Goal: Transaction & Acquisition: Book appointment/travel/reservation

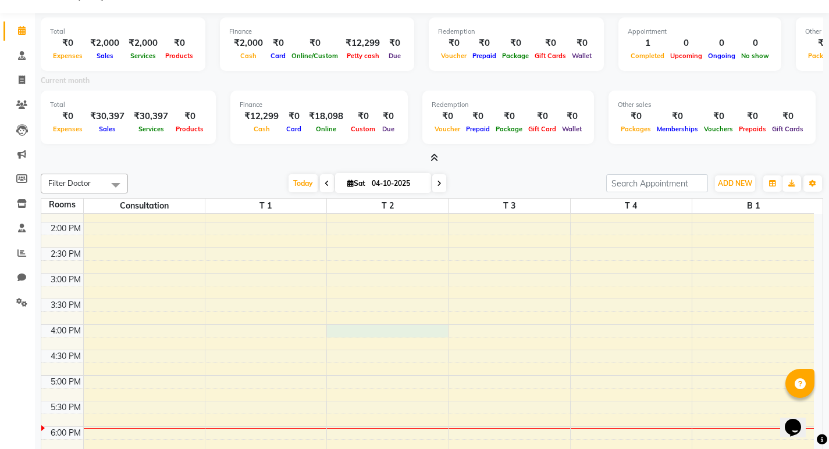
scroll to position [3, 0]
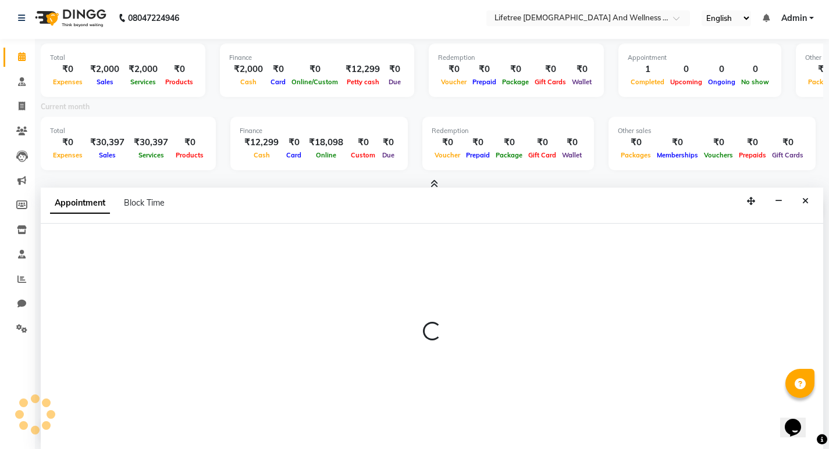
select select "960"
select select "tentative"
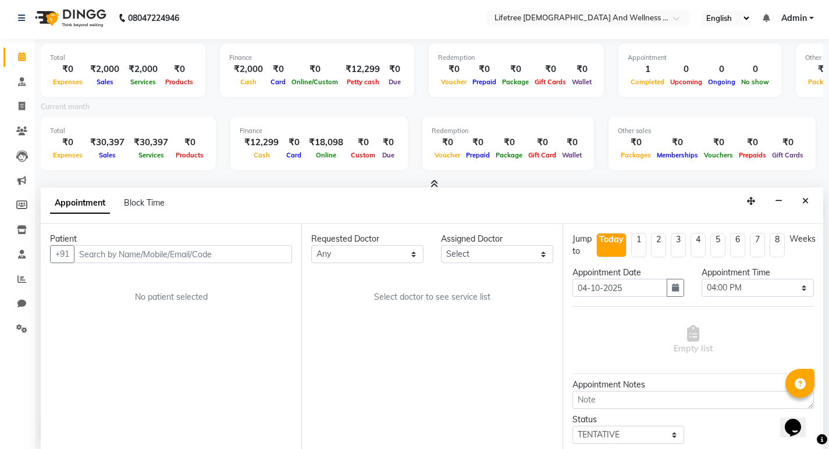
click at [131, 254] on input "text" at bounding box center [183, 254] width 218 height 18
click at [810, 201] on button "Close" at bounding box center [805, 201] width 17 height 18
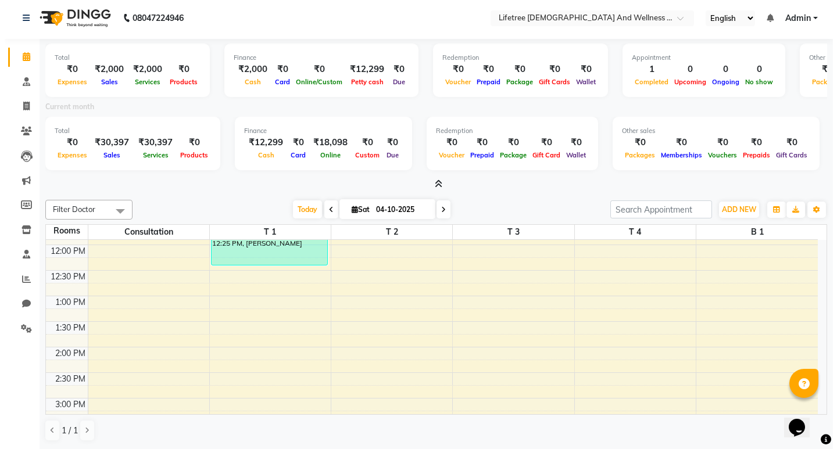
scroll to position [25, 0]
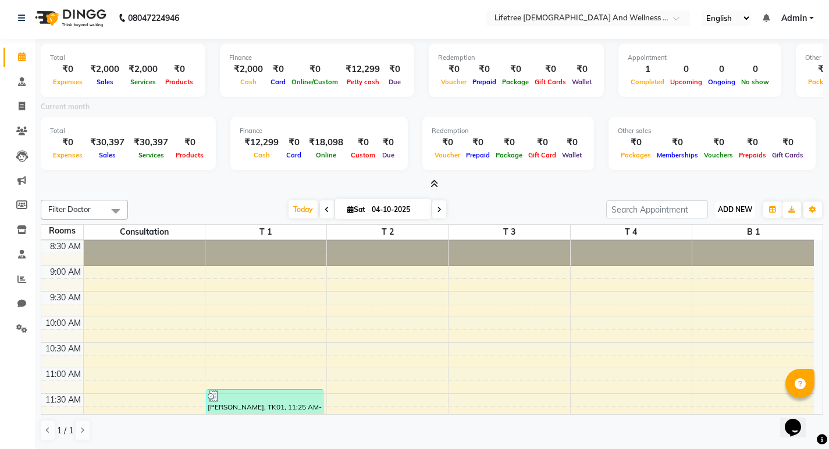
click at [733, 209] on span "ADD NEW" at bounding box center [735, 209] width 34 height 9
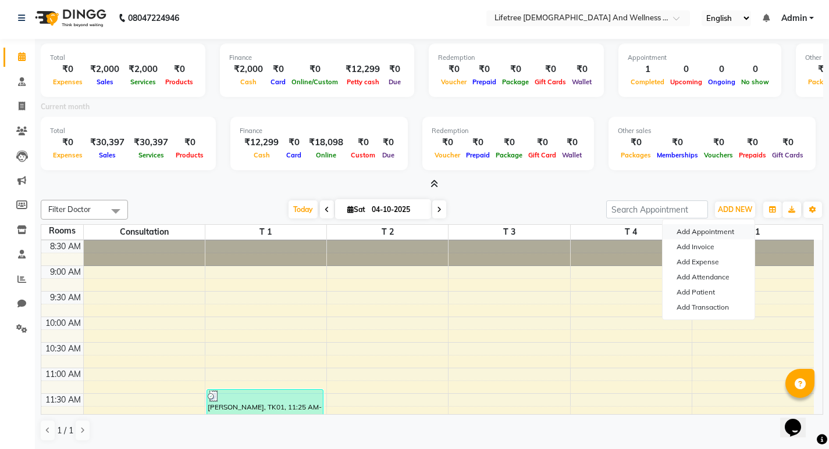
click at [713, 231] on button "Add Appointment" at bounding box center [708, 231] width 92 height 15
select select "tentative"
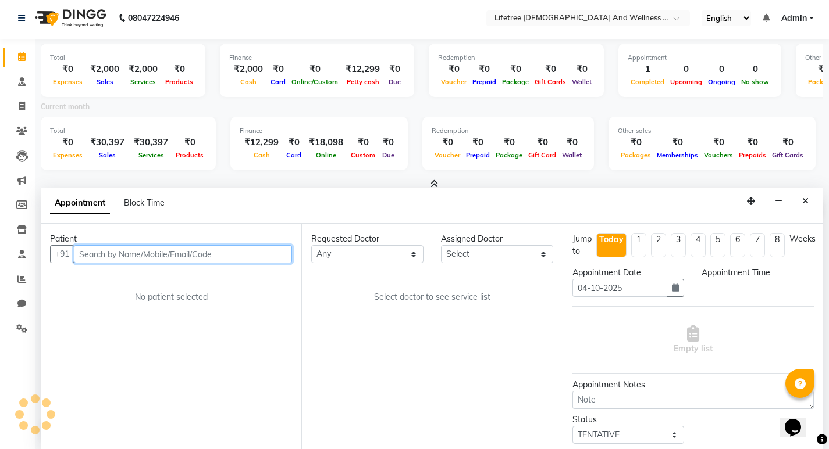
select select "540"
click at [131, 258] on input "text" at bounding box center [183, 254] width 218 height 18
type input "9886763565"
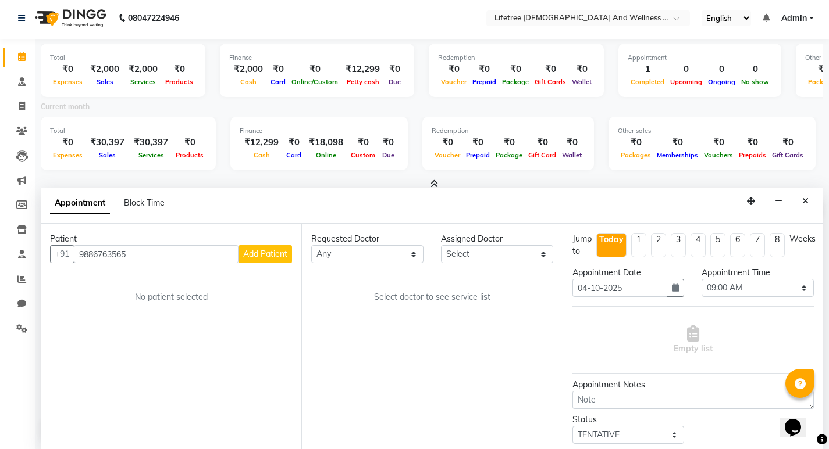
click at [278, 257] on span "Add Patient" at bounding box center [265, 254] width 44 height 10
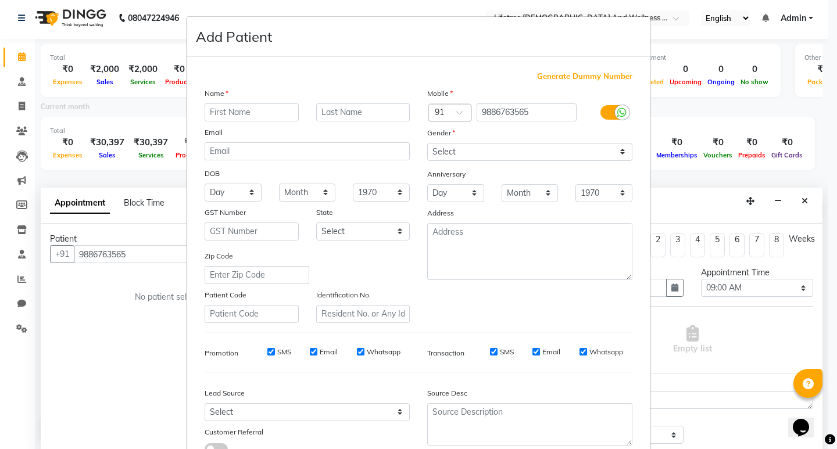
click at [234, 109] on input "text" at bounding box center [252, 113] width 94 height 18
type input "S"
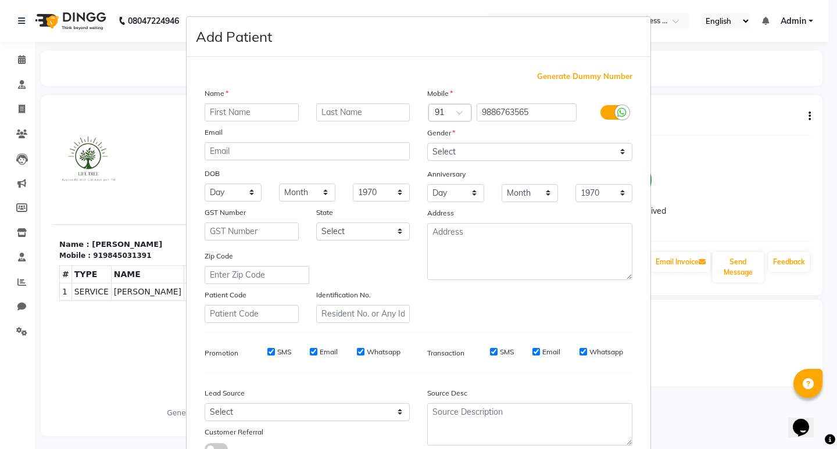
click at [739, 170] on ngb-modal-window "Add Patient Generate Dummy Number Name Email DOB Day 01 02 03 04 05 06 07 08 09…" at bounding box center [418, 224] width 837 height 449
click at [242, 115] on input "text" at bounding box center [252, 113] width 94 height 18
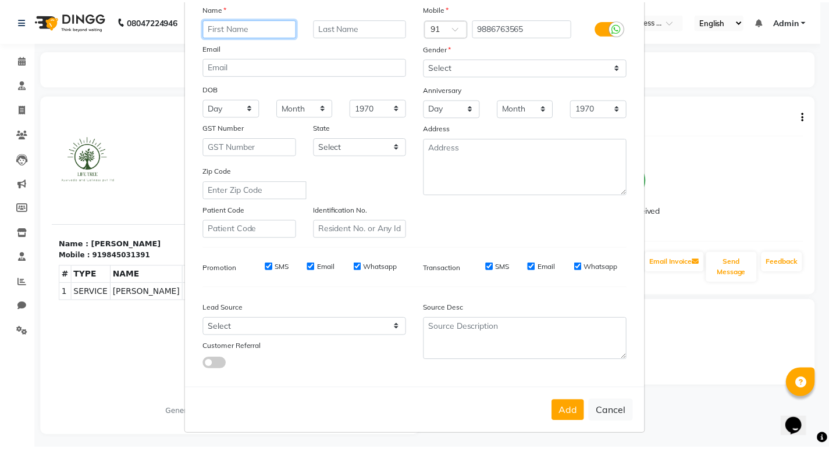
scroll to position [87, 0]
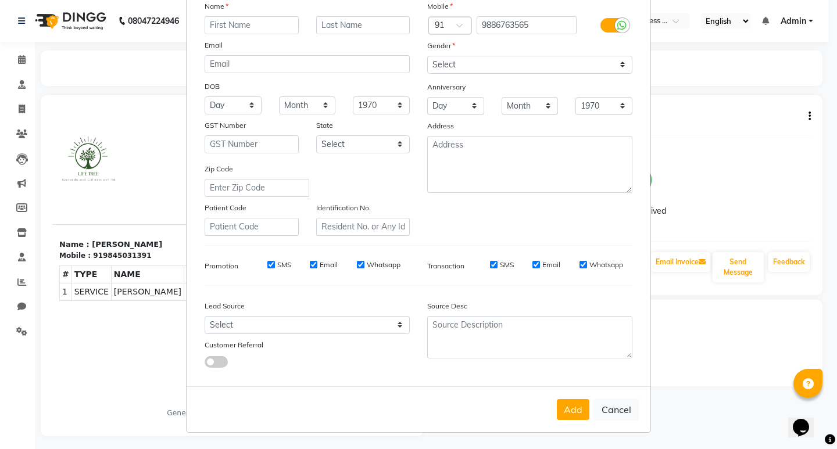
click at [620, 409] on button "Cancel" at bounding box center [616, 410] width 45 height 22
select select
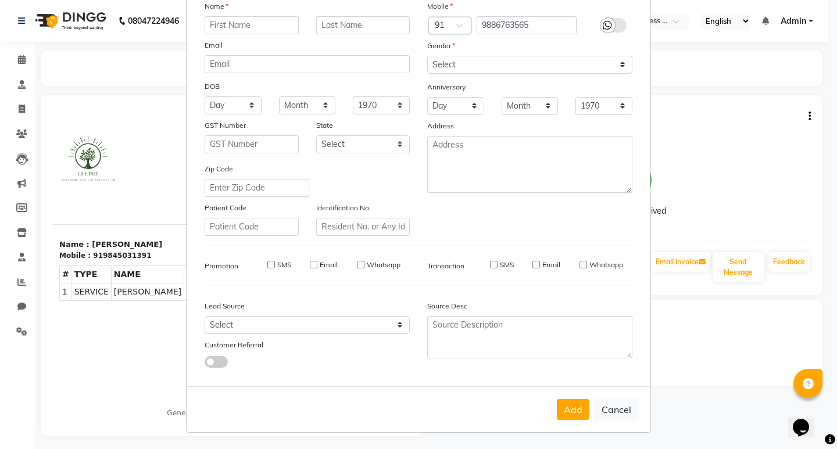
select select
checkbox input "false"
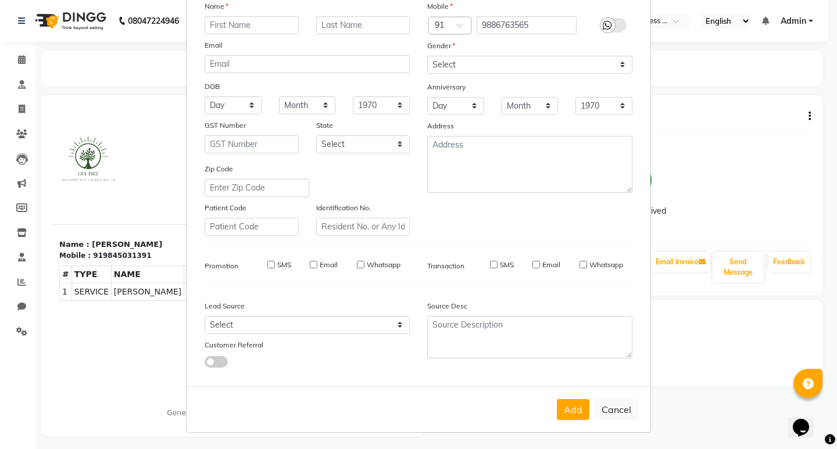
checkbox input "false"
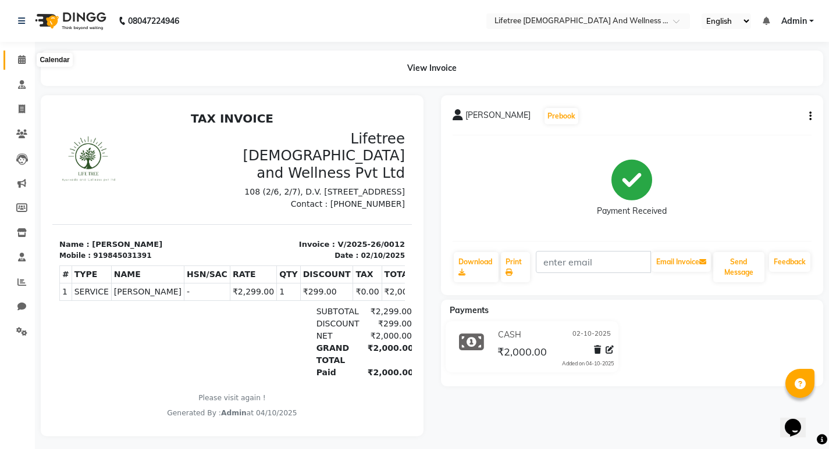
click at [21, 63] on icon at bounding box center [22, 59] width 8 height 9
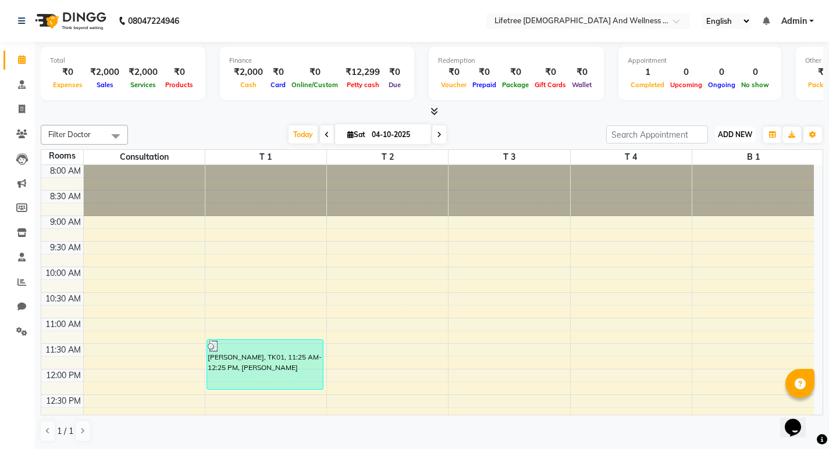
click at [741, 135] on span "ADD NEW" at bounding box center [735, 134] width 34 height 9
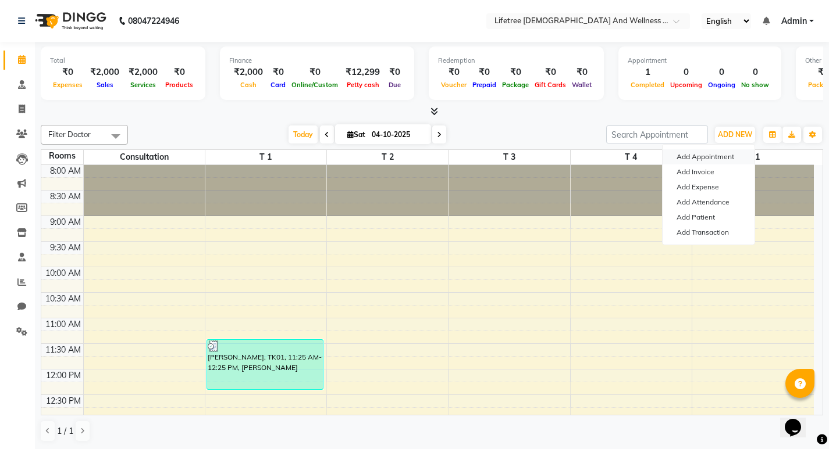
click at [705, 159] on button "Add Appointment" at bounding box center [708, 156] width 92 height 15
select select "tentative"
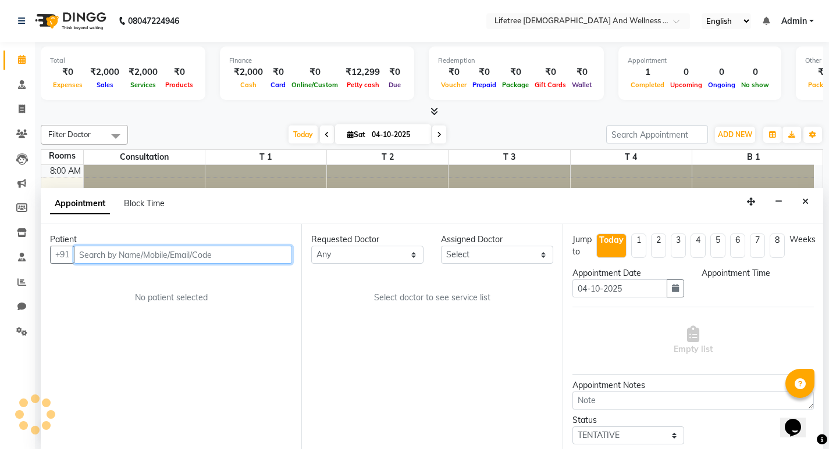
scroll to position [1, 0]
select select "540"
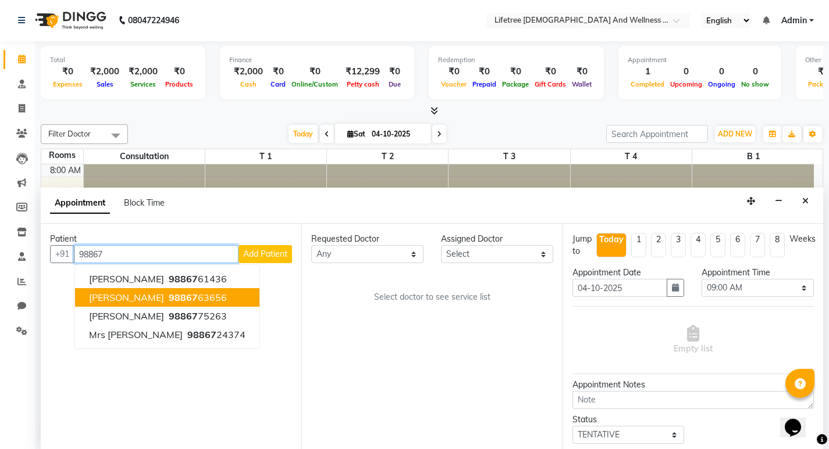
drag, startPoint x: 115, startPoint y: 297, endPoint x: 108, endPoint y: 295, distance: 7.2
click at [115, 298] on span "[PERSON_NAME]" at bounding box center [126, 298] width 75 height 12
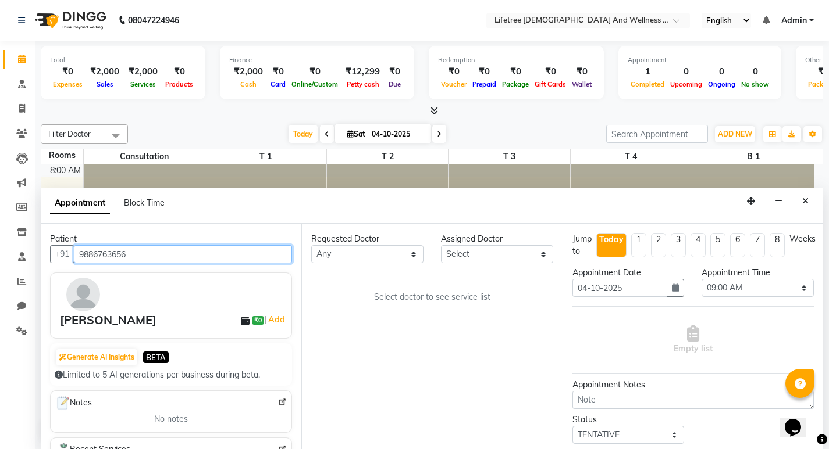
type input "9886763656"
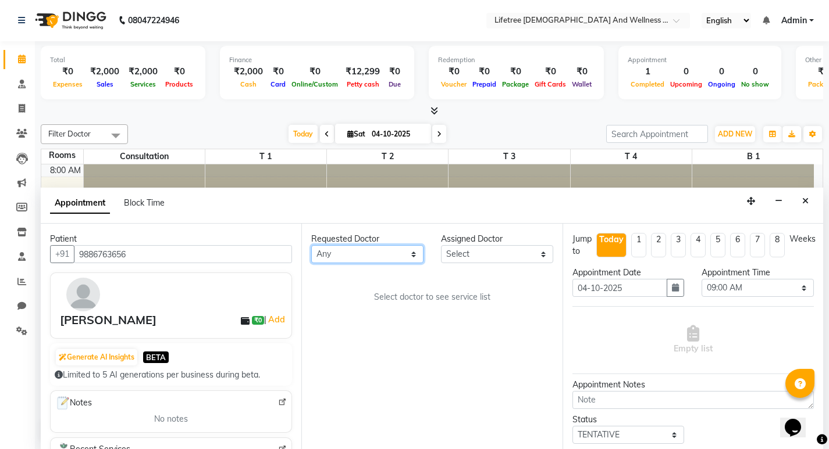
click at [354, 248] on select "Any [PERSON_NAME] [PERSON_NAME] [PERSON_NAME] [PERSON_NAME] [PERSON_NAME]" at bounding box center [367, 254] width 112 height 18
select select "92678"
click at [311, 245] on select "Any [PERSON_NAME] [PERSON_NAME] [PERSON_NAME] [PERSON_NAME] [PERSON_NAME]" at bounding box center [367, 254] width 112 height 18
select select "92678"
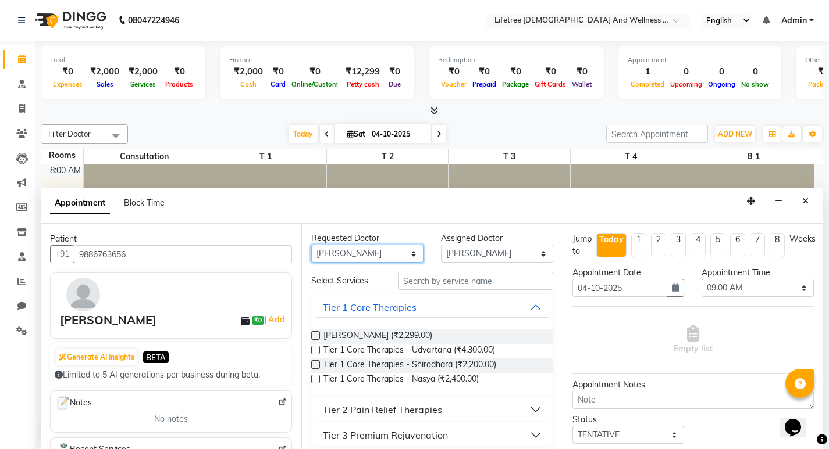
scroll to position [0, 0]
click at [315, 333] on label at bounding box center [315, 336] width 9 height 9
click at [315, 334] on input "checkbox" at bounding box center [315, 338] width 8 height 8
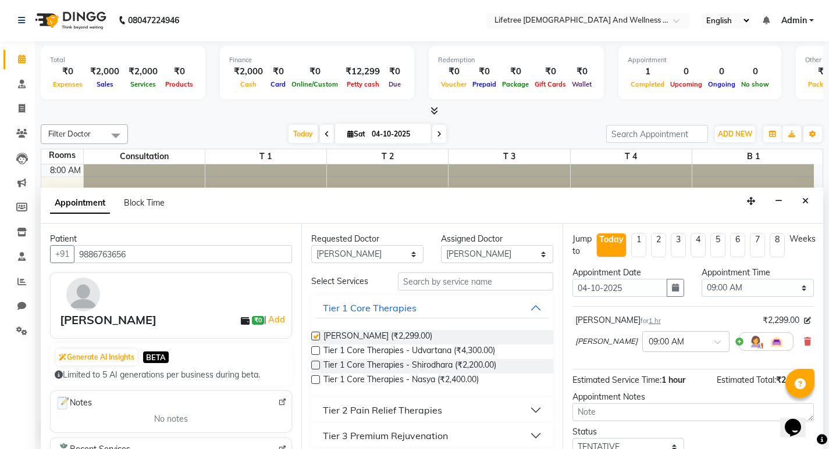
checkbox input "false"
click at [797, 290] on select "Select 09:00 AM 09:15 AM 09:30 AM 09:45 AM 10:00 AM 10:15 AM 10:30 AM 10:45 AM …" at bounding box center [757, 288] width 112 height 18
select select "960"
click at [701, 279] on select "Select 09:00 AM 09:15 AM 09:30 AM 09:45 AM 10:00 AM 10:15 AM 10:30 AM 10:45 AM …" at bounding box center [757, 288] width 112 height 18
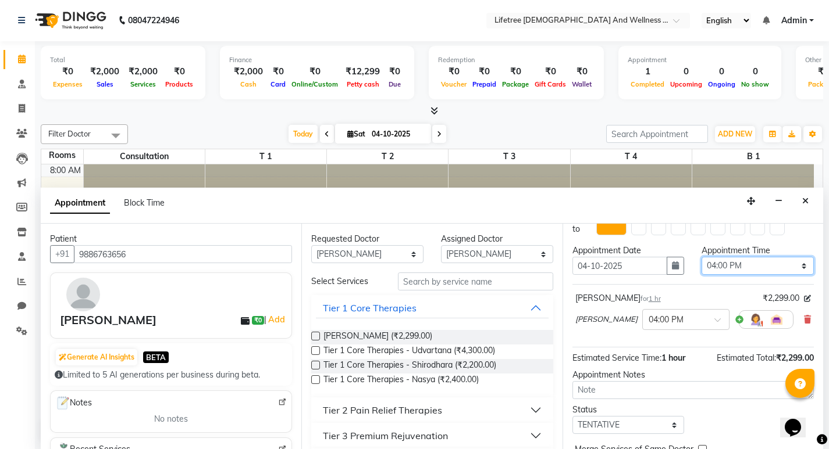
scroll to position [80, 0]
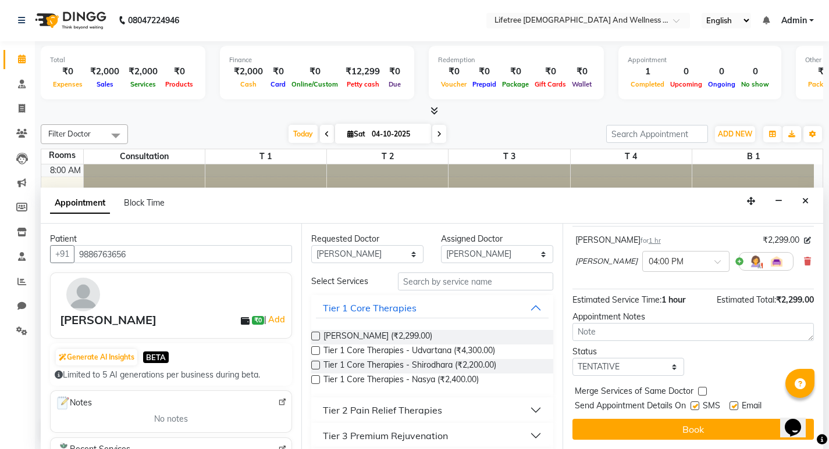
click at [694, 408] on label at bounding box center [694, 406] width 9 height 9
click at [694, 408] on input "checkbox" at bounding box center [694, 408] width 8 height 8
checkbox input "false"
click at [733, 405] on label at bounding box center [733, 406] width 9 height 9
click at [733, 405] on input "checkbox" at bounding box center [733, 408] width 8 height 8
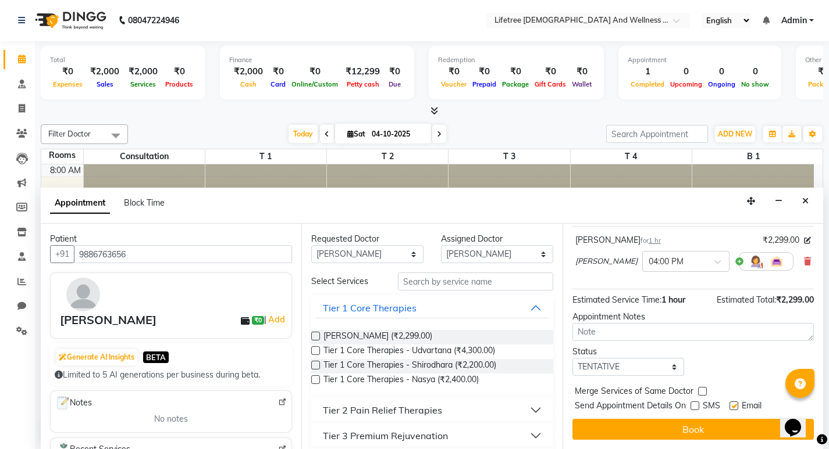
checkbox input "false"
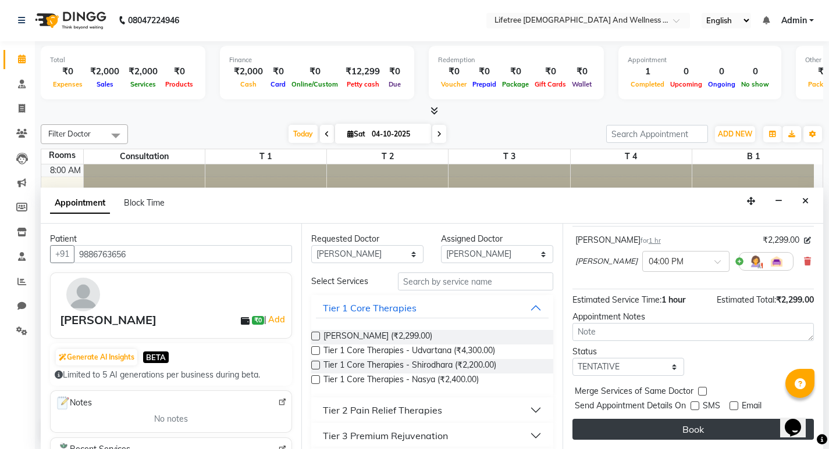
click at [695, 432] on button "Book" at bounding box center [692, 429] width 241 height 21
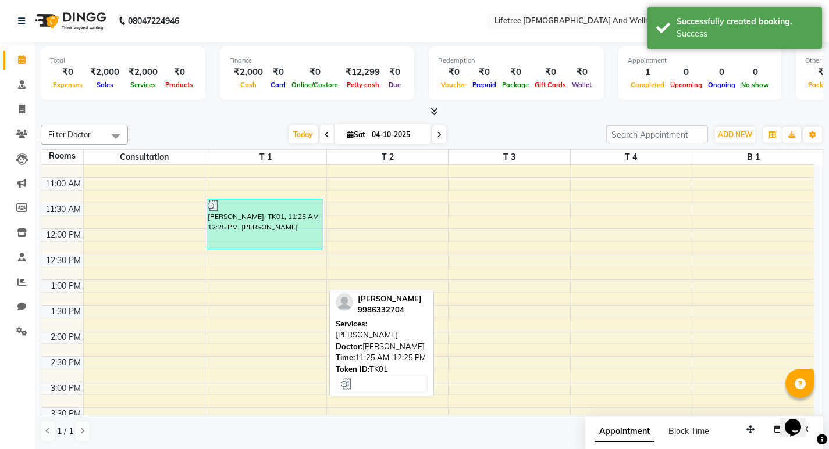
scroll to position [349, 0]
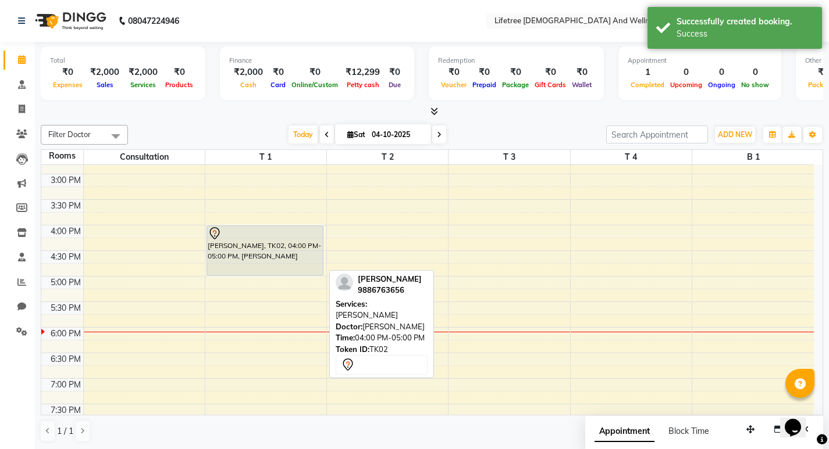
click at [249, 258] on div "[PERSON_NAME], TK02, 04:00 PM-05:00 PM, [PERSON_NAME]" at bounding box center [265, 250] width 116 height 49
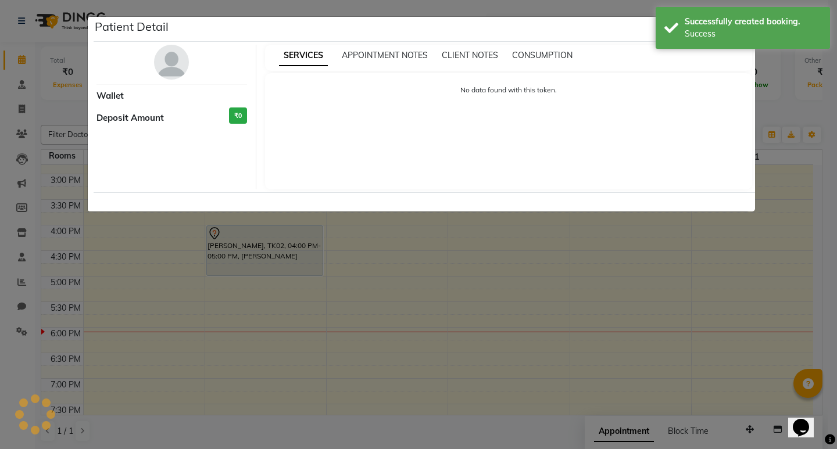
select select "7"
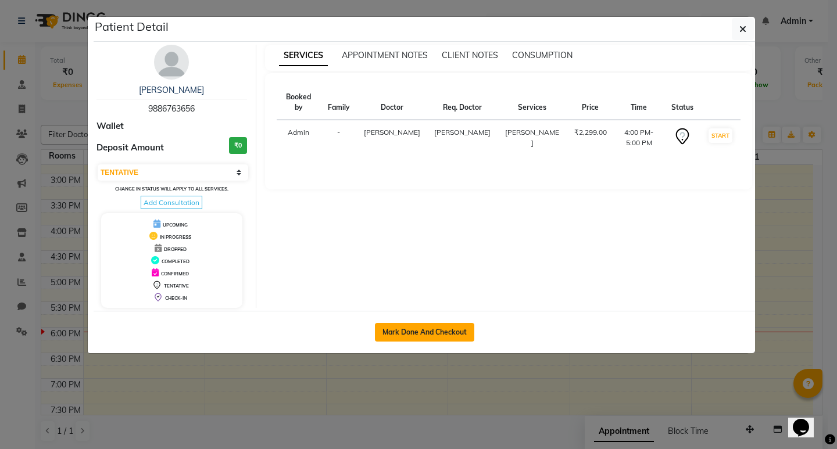
click at [411, 334] on button "Mark Done And Checkout" at bounding box center [424, 332] width 99 height 19
select select "9053"
select select "service"
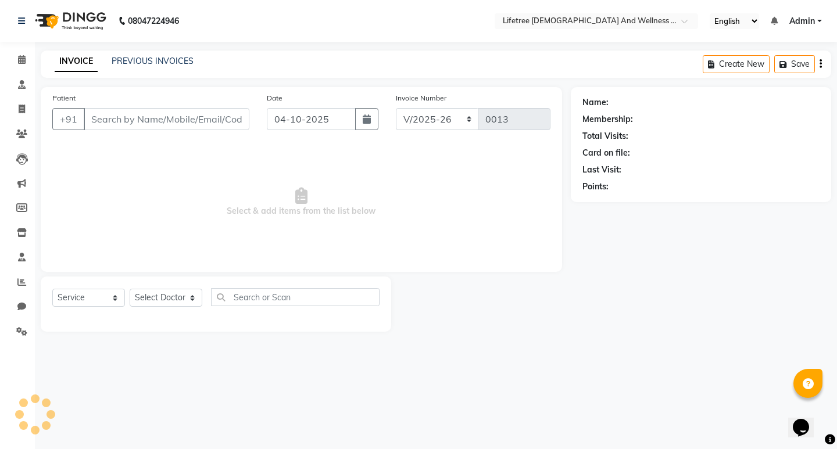
type input "9886763656"
select select "92678"
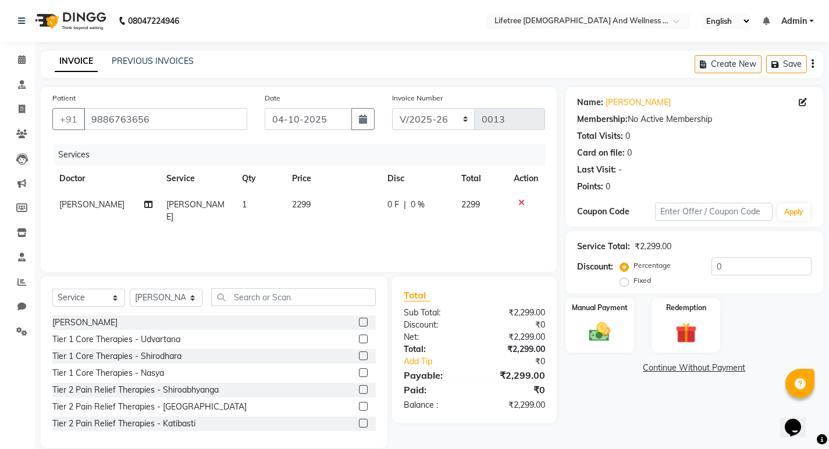
click at [633, 283] on label "Fixed" at bounding box center [641, 281] width 17 height 10
click at [623, 283] on input "Fixed" at bounding box center [626, 281] width 8 height 8
radio input "true"
click at [728, 269] on input "0" at bounding box center [761, 267] width 100 height 18
type input "0"
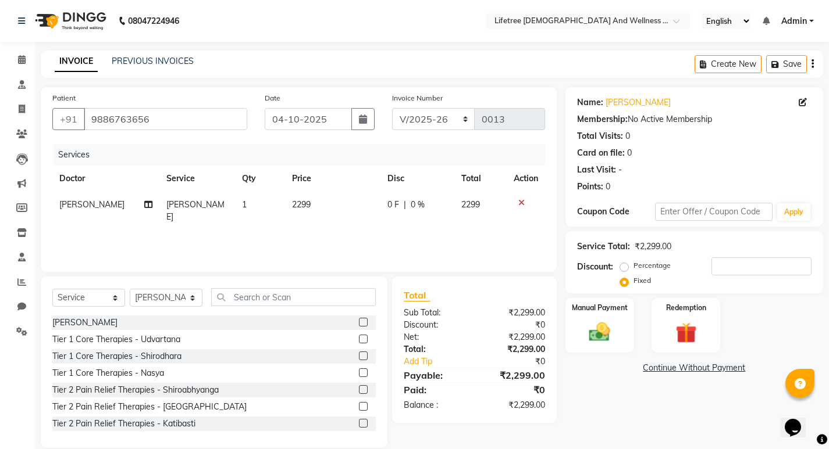
click at [633, 283] on label "Fixed" at bounding box center [641, 281] width 17 height 10
click at [622, 283] on input "Fixed" at bounding box center [626, 281] width 8 height 8
click at [609, 334] on img at bounding box center [598, 332] width 35 height 25
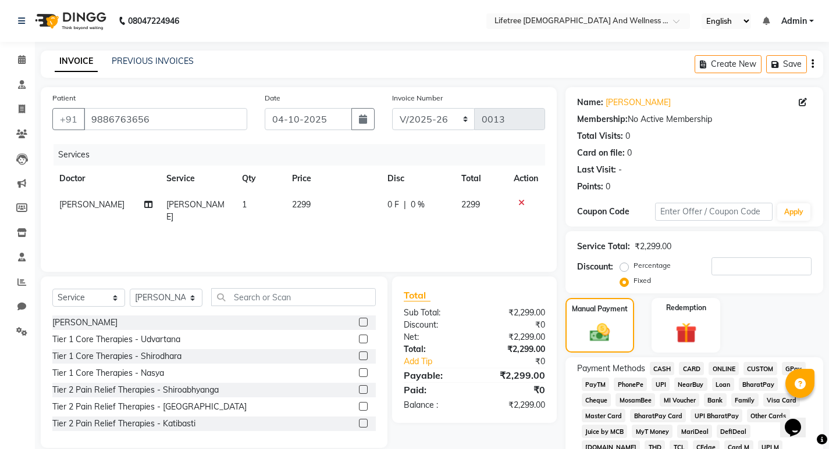
click at [663, 387] on span "UPI" at bounding box center [660, 384] width 18 height 13
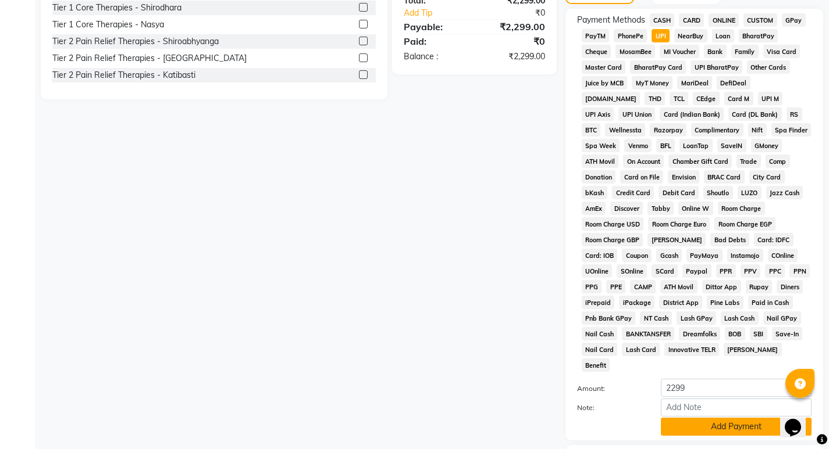
click at [721, 418] on button "Add Payment" at bounding box center [736, 427] width 151 height 18
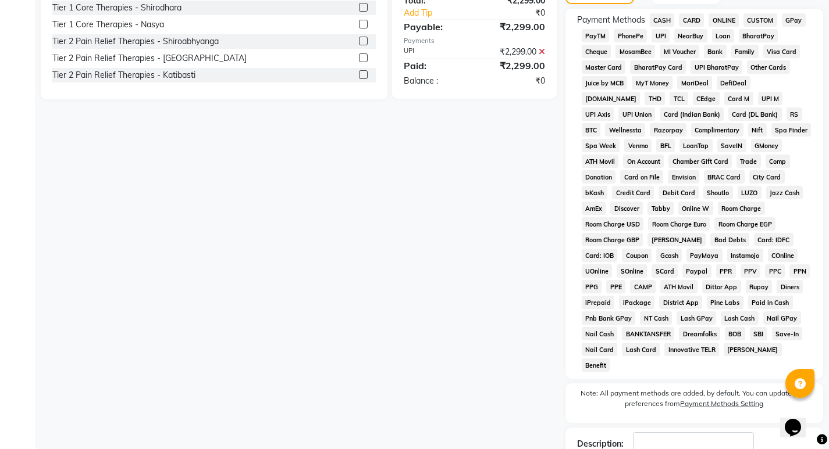
scroll to position [414, 0]
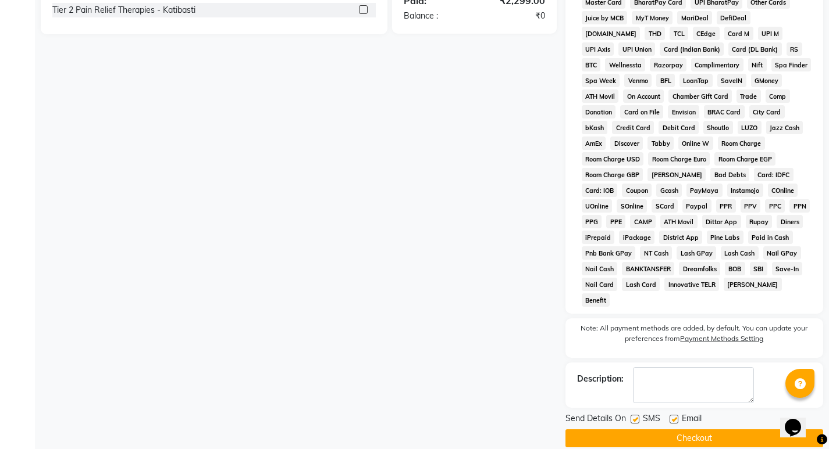
click at [694, 430] on button "Checkout" at bounding box center [694, 439] width 258 height 18
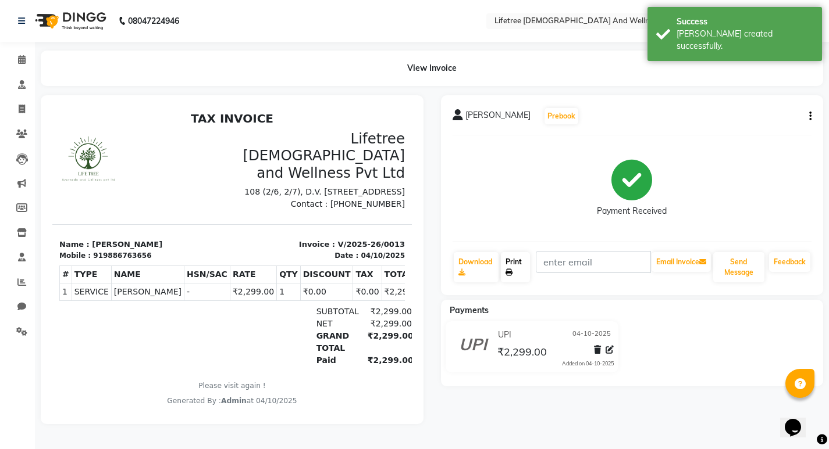
click at [526, 267] on link "Print" at bounding box center [515, 267] width 29 height 30
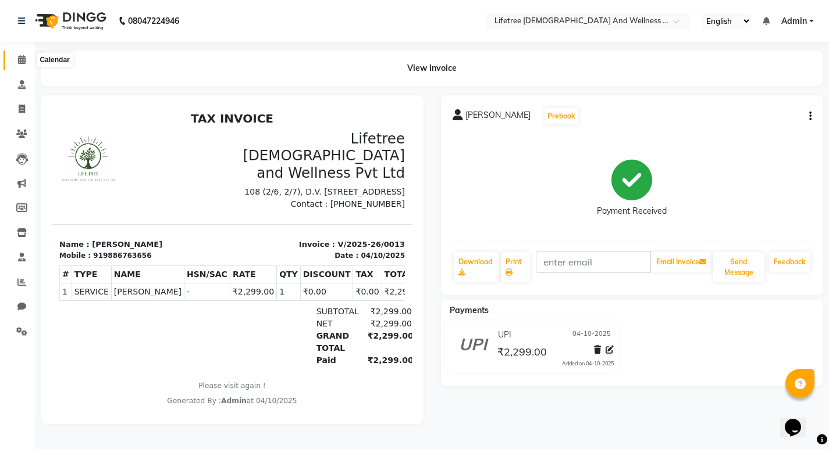
click at [19, 62] on icon at bounding box center [22, 59] width 8 height 9
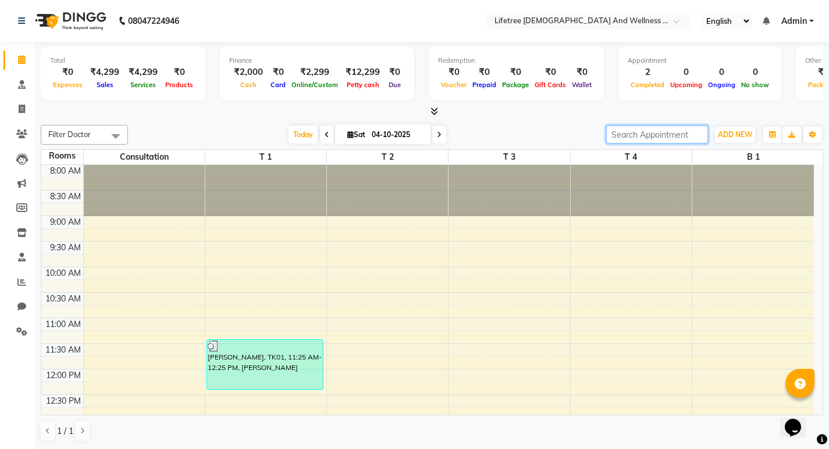
click at [637, 137] on input "search" at bounding box center [657, 135] width 102 height 18
click at [728, 135] on span "ADD NEW" at bounding box center [735, 134] width 34 height 9
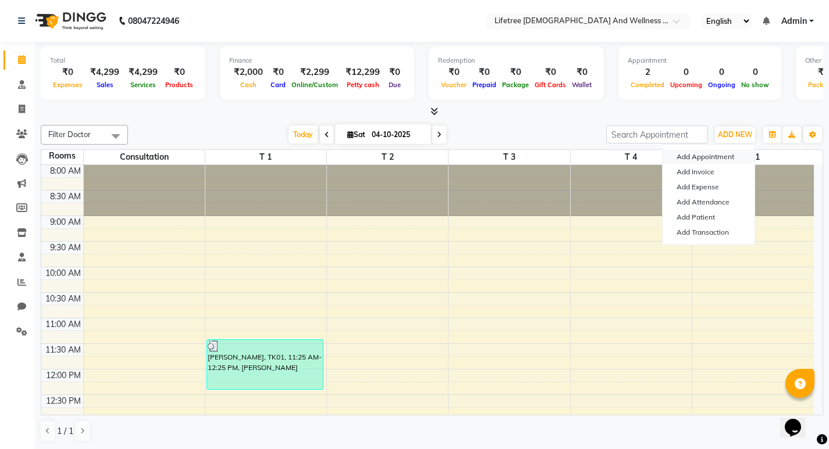
click at [714, 153] on button "Add Appointment" at bounding box center [708, 156] width 92 height 15
select select "tentative"
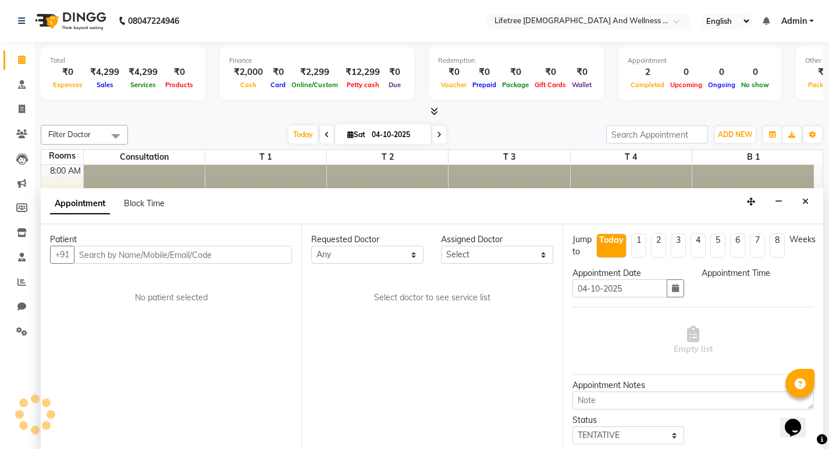
scroll to position [1, 0]
select select "540"
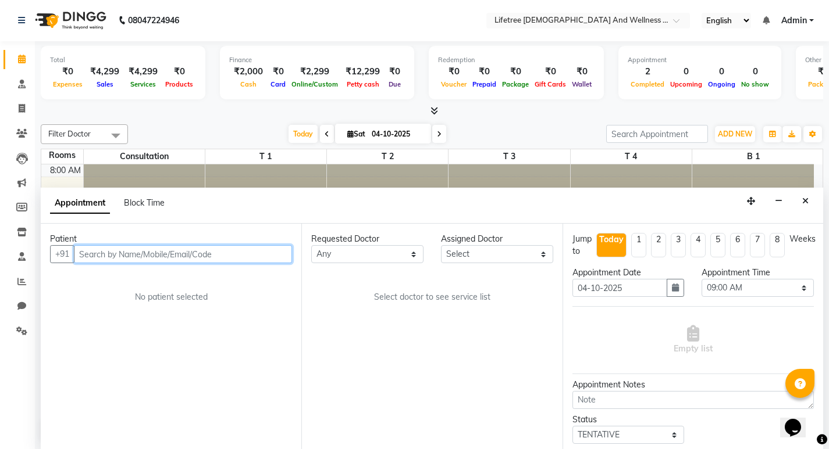
click at [108, 252] on input "text" at bounding box center [183, 254] width 218 height 18
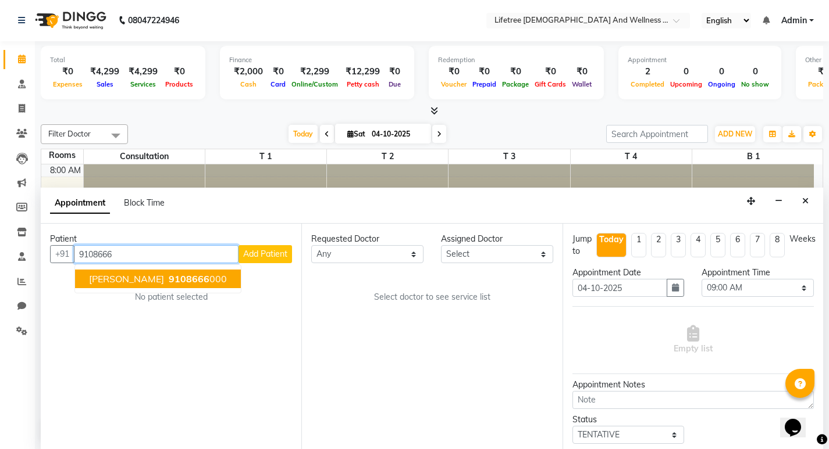
click at [151, 279] on span "[PERSON_NAME]" at bounding box center [126, 279] width 75 height 12
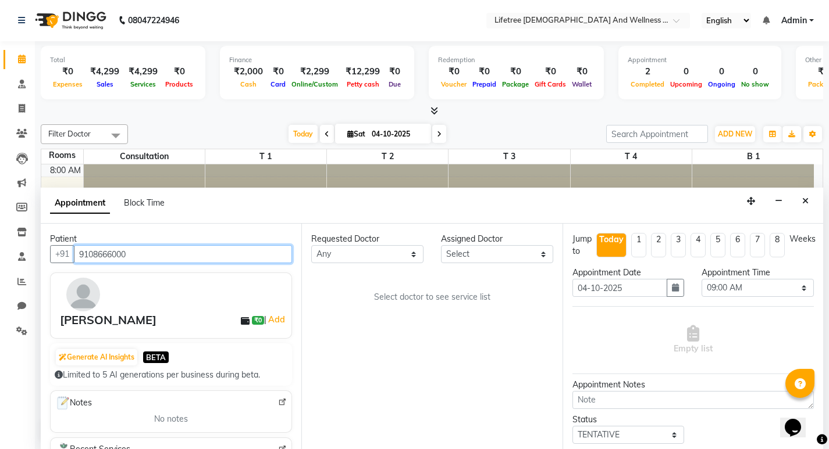
type input "9108666000"
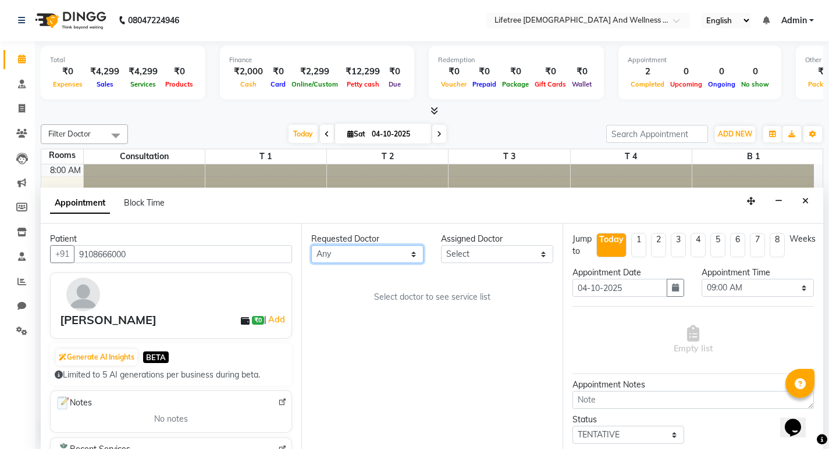
click at [407, 252] on select "Any [PERSON_NAME] [PERSON_NAME] [PERSON_NAME] [PERSON_NAME] [PERSON_NAME]" at bounding box center [367, 254] width 112 height 18
select select "92677"
click at [311, 245] on select "Any [PERSON_NAME] [PERSON_NAME] [PERSON_NAME] [PERSON_NAME] [PERSON_NAME]" at bounding box center [367, 254] width 112 height 18
select select "92677"
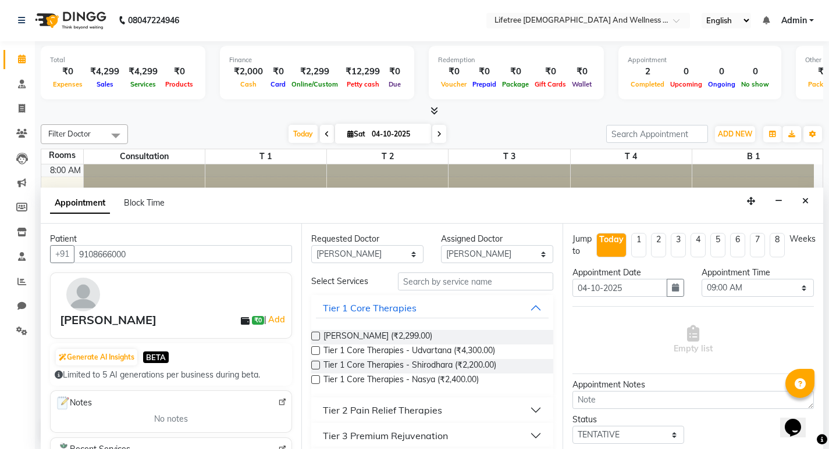
click at [314, 336] on label at bounding box center [315, 336] width 9 height 9
click at [314, 336] on input "checkbox" at bounding box center [315, 338] width 8 height 8
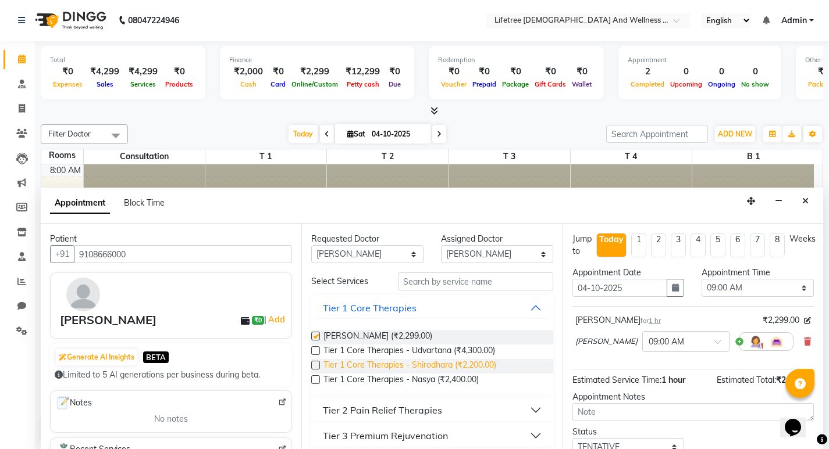
checkbox input "false"
click at [315, 382] on label at bounding box center [315, 380] width 9 height 9
click at [315, 382] on input "checkbox" at bounding box center [315, 381] width 8 height 8
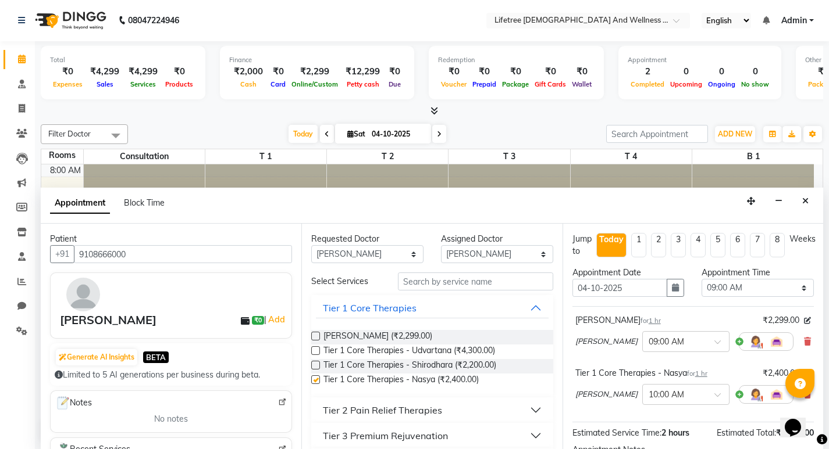
checkbox input "false"
click at [748, 345] on img at bounding box center [755, 342] width 14 height 14
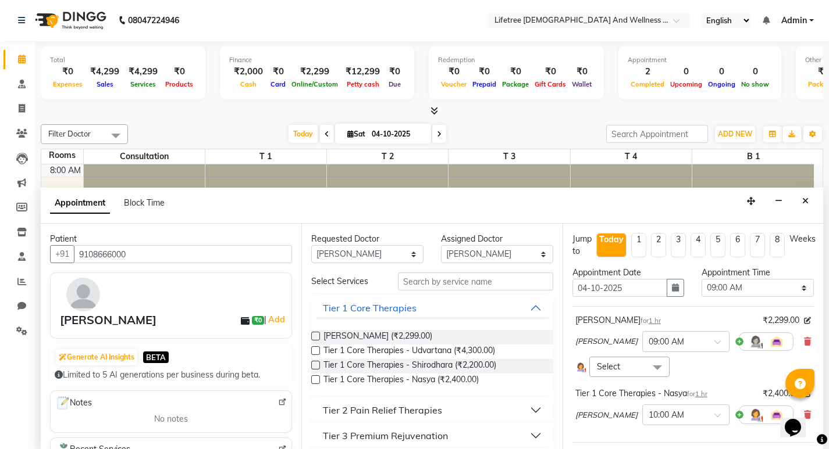
click at [655, 366] on span at bounding box center [656, 368] width 23 height 22
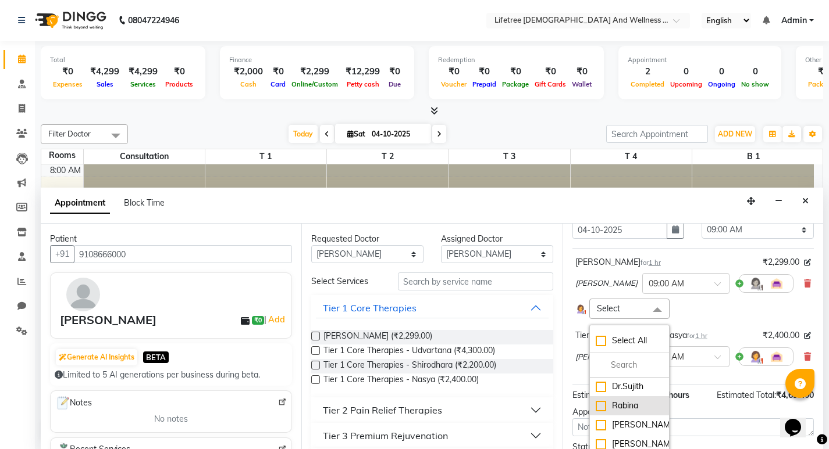
scroll to position [0, 0]
click at [629, 387] on div "[PERSON_NAME]" at bounding box center [628, 387] width 67 height 12
checkbox input "true"
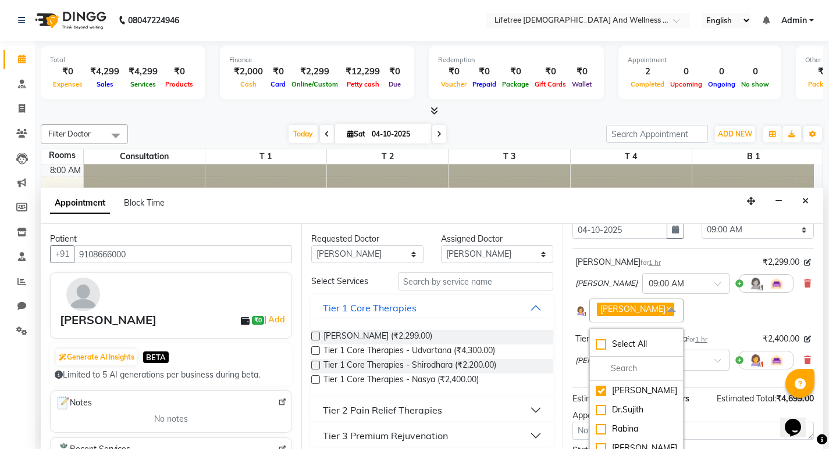
click at [739, 367] on div at bounding box center [766, 360] width 55 height 19
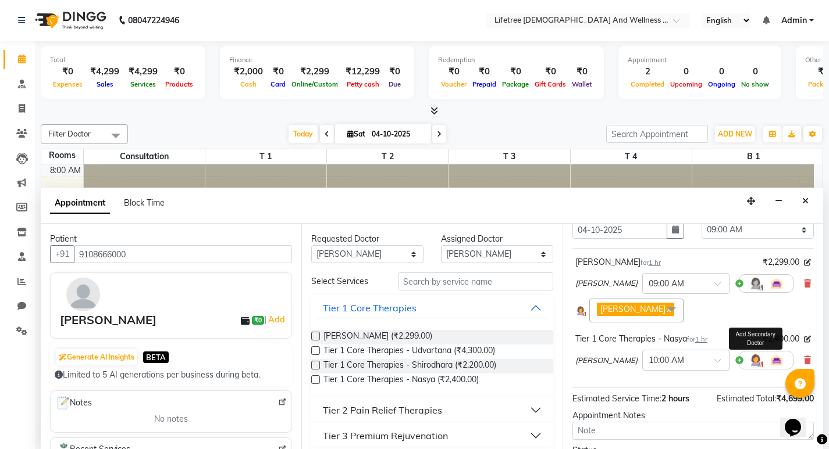
click at [748, 365] on img at bounding box center [755, 361] width 14 height 14
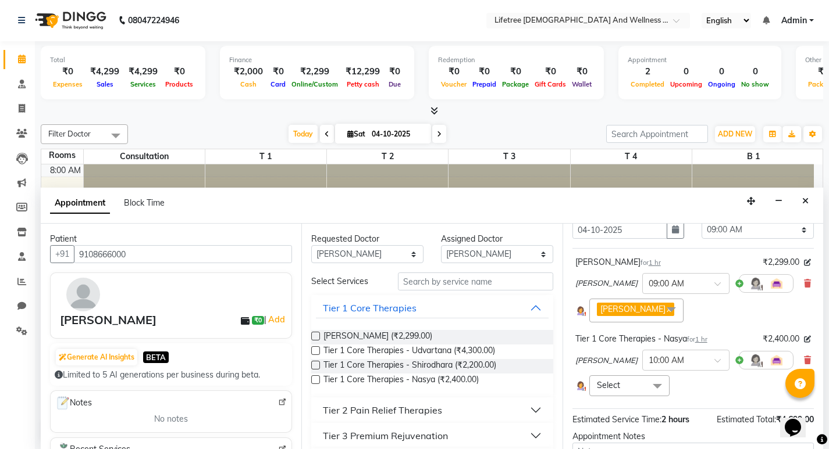
click at [651, 381] on span at bounding box center [656, 387] width 23 height 22
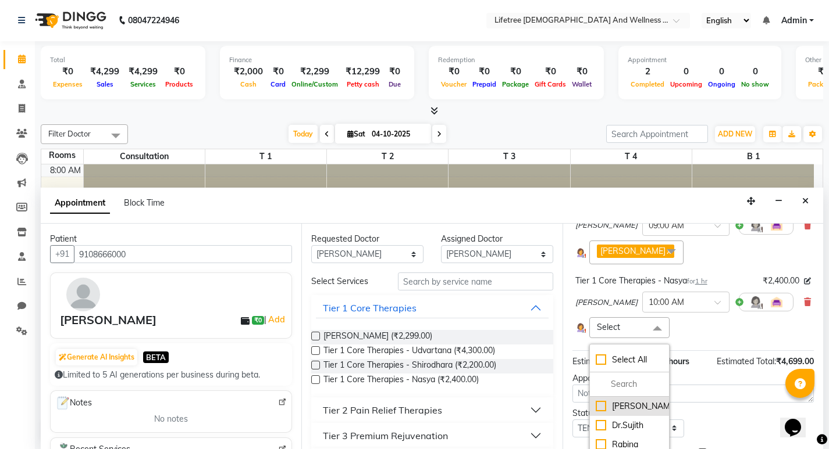
click at [621, 405] on div "[PERSON_NAME]" at bounding box center [628, 407] width 67 height 12
checkbox input "true"
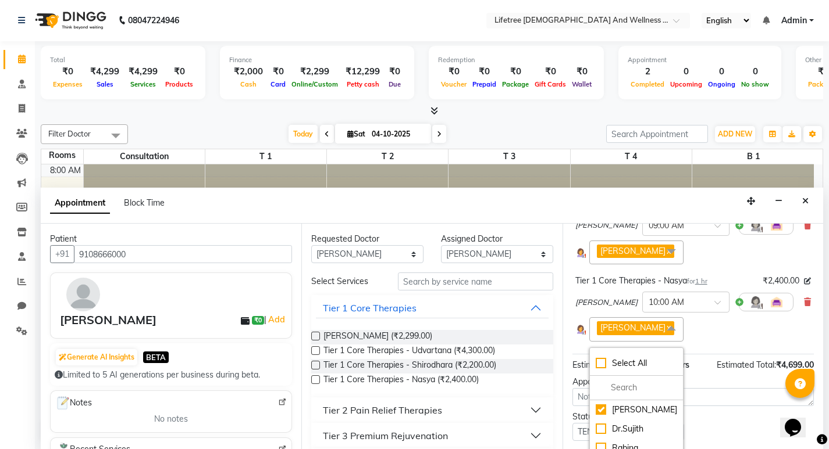
click at [704, 376] on div "Appointment Notes" at bounding box center [692, 382] width 241 height 12
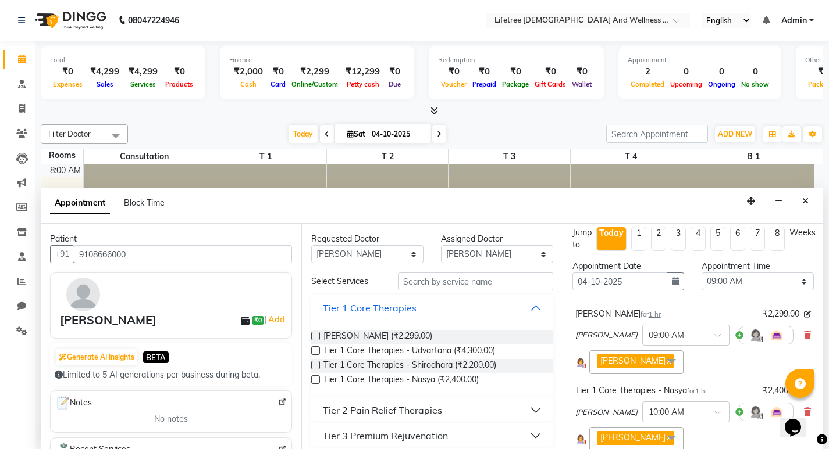
scroll to position [0, 0]
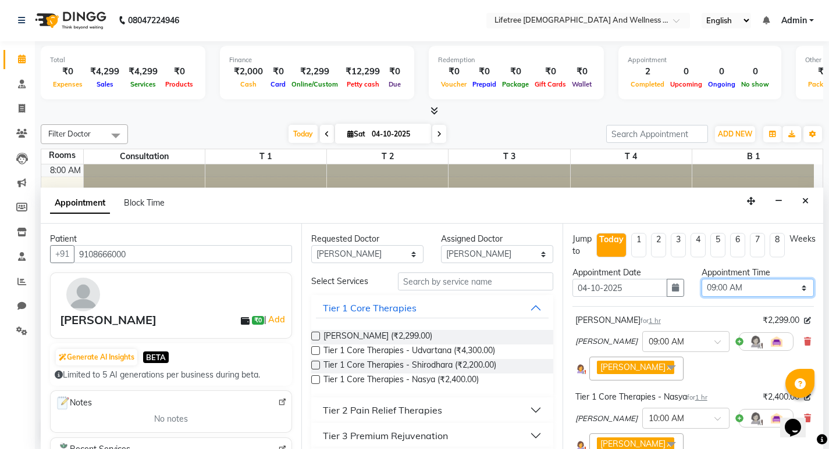
click at [795, 286] on select "Select 09:00 AM 09:15 AM 09:30 AM 09:45 AM 10:00 AM 10:15 AM 10:30 AM 10:45 AM …" at bounding box center [757, 288] width 112 height 18
select select "1080"
click at [701, 279] on select "Select 09:00 AM 09:15 AM 09:30 AM 09:45 AM 10:00 AM 10:15 AM 10:30 AM 10:45 AM …" at bounding box center [757, 288] width 112 height 18
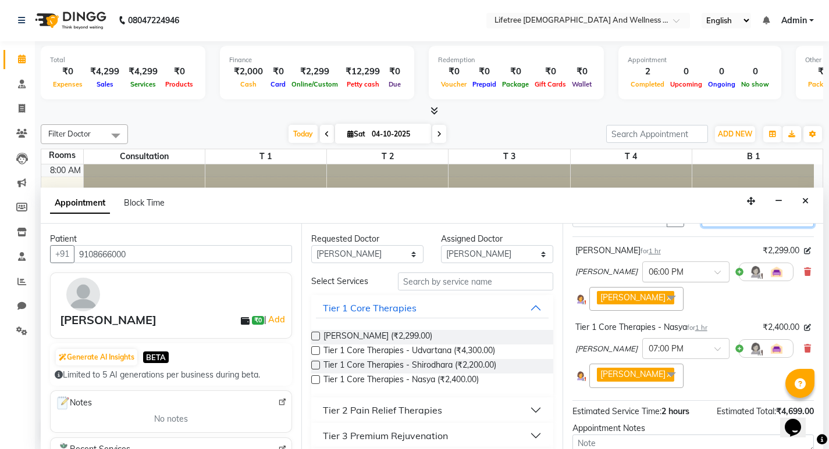
scroll to position [181, 0]
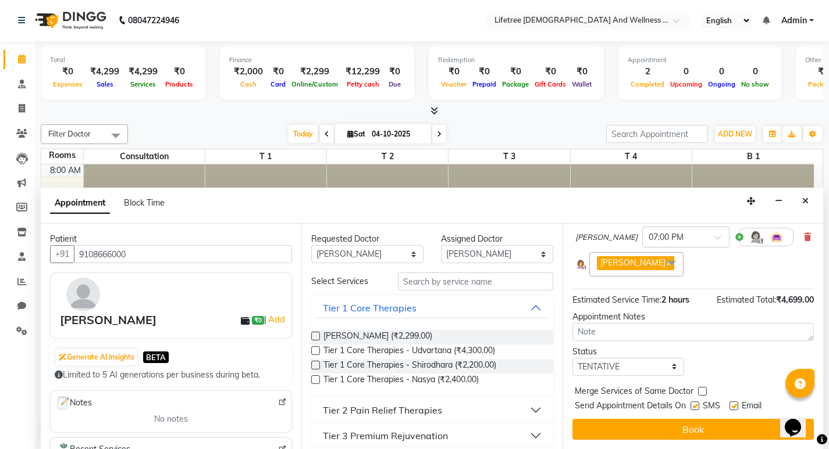
click at [694, 406] on label at bounding box center [694, 406] width 9 height 9
click at [694, 406] on input "checkbox" at bounding box center [694, 408] width 8 height 8
checkbox input "false"
click at [734, 405] on label at bounding box center [733, 406] width 9 height 9
click at [734, 405] on input "checkbox" at bounding box center [733, 408] width 8 height 8
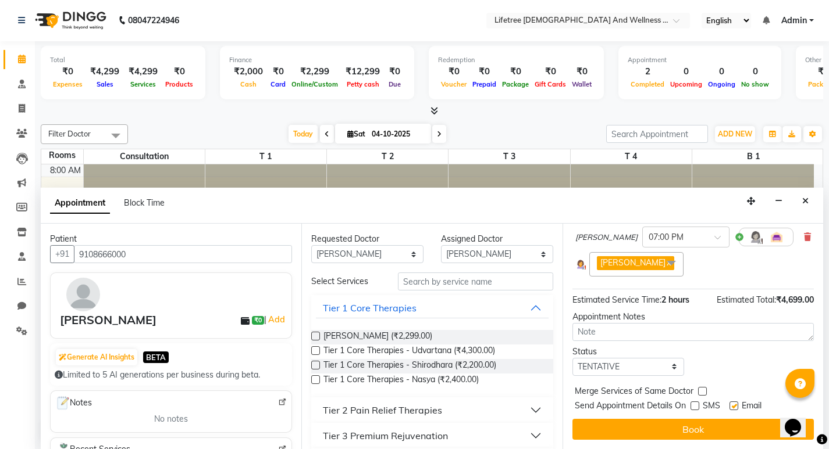
checkbox input "false"
click at [690, 431] on button "Book" at bounding box center [692, 429] width 241 height 21
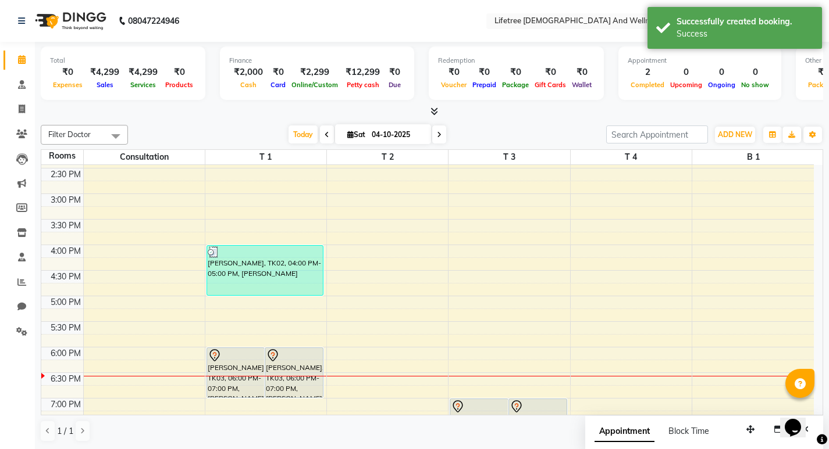
scroll to position [407, 0]
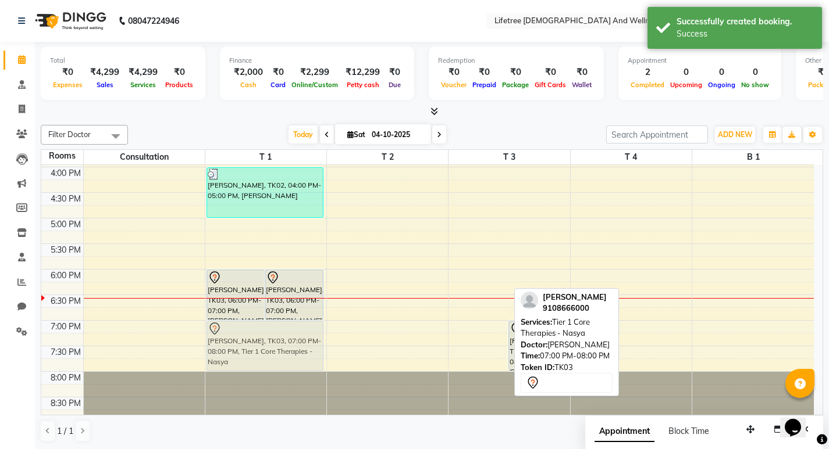
drag, startPoint x: 491, startPoint y: 356, endPoint x: 299, endPoint y: 360, distance: 191.9
click at [299, 360] on tr "[PERSON_NAME], TK03, 06:00 PM-07:00 PM, Abhyanga [PERSON_NAME] [PERSON_NAME], T…" at bounding box center [427, 90] width 772 height 665
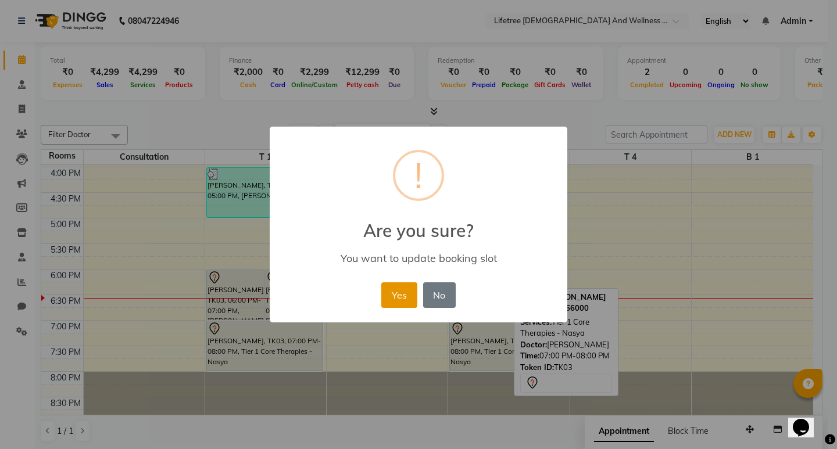
click at [412, 303] on button "Yes" at bounding box center [398, 296] width 35 height 26
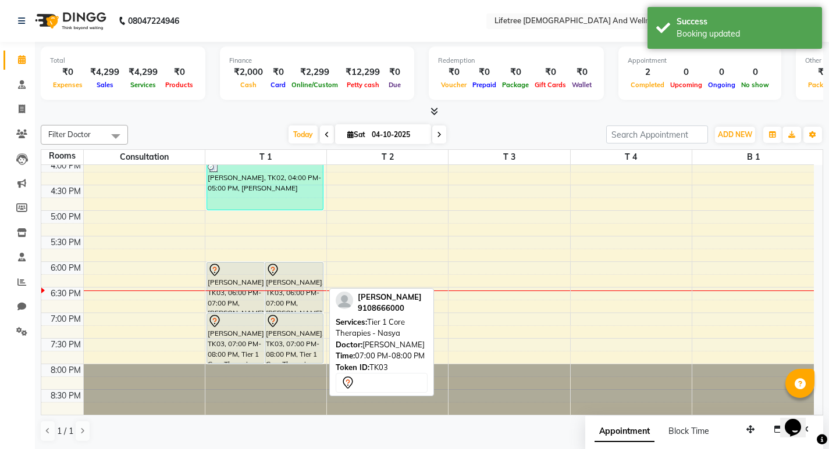
scroll to position [1, 0]
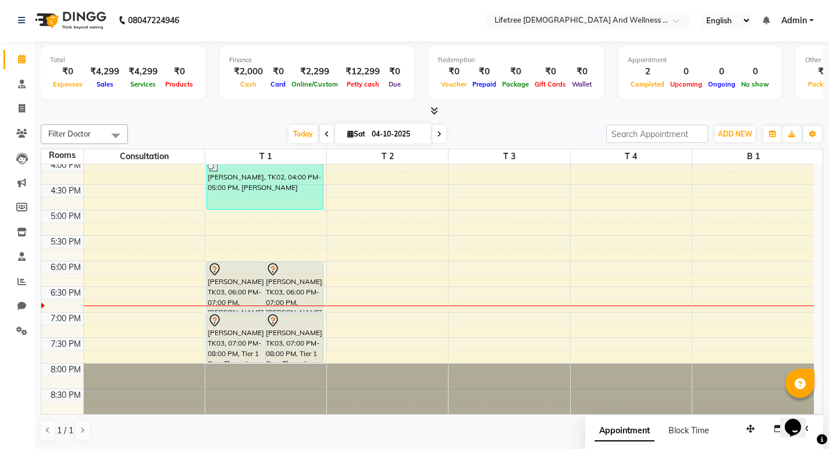
click at [181, 418] on div "Filter Doctor Select All [PERSON_NAME] [PERSON_NAME] [PERSON_NAME] [PERSON_NAME…" at bounding box center [432, 283] width 782 height 327
